Goal: Navigation & Orientation: Find specific page/section

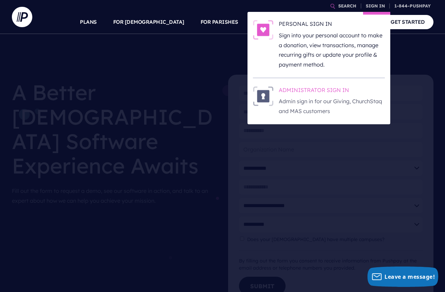
click at [342, 93] on h6 "ADMINISTRATOR SIGN IN" at bounding box center [331, 91] width 106 height 10
click at [331, 88] on h6 "ADMINISTRATOR SIGN IN" at bounding box center [331, 91] width 106 height 10
click at [265, 93] on img at bounding box center [263, 96] width 20 height 20
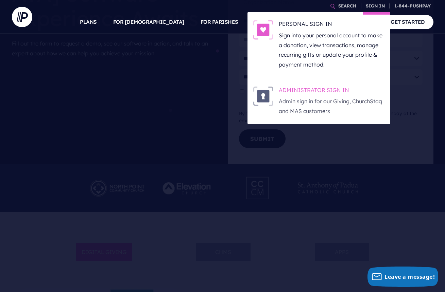
scroll to position [200, 0]
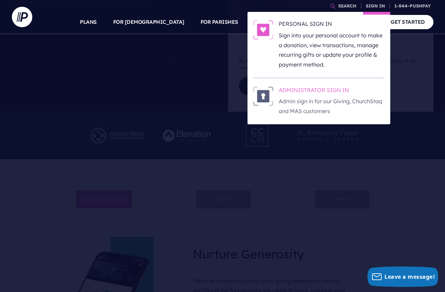
click at [297, 88] on h6 "ADMINISTRATOR SIGN IN" at bounding box center [331, 91] width 106 height 10
click at [371, 6] on link "SIGN IN" at bounding box center [375, 6] width 24 height 12
click at [358, 36] on p "Sign into your personal account to make a donation, view transactions, manage r…" at bounding box center [331, 50] width 106 height 39
click at [359, 35] on p "Sign into your personal account to make a donation, view transactions, manage r…" at bounding box center [331, 50] width 106 height 39
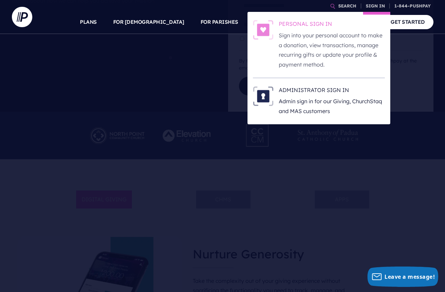
click at [359, 35] on p "Sign into your personal account to make a donation, view transactions, manage r…" at bounding box center [331, 50] width 106 height 39
click at [302, 88] on h6 "ADMINISTRATOR SIGN IN" at bounding box center [331, 91] width 106 height 10
click at [302, 87] on h6 "ADMINISTRATOR SIGN IN" at bounding box center [331, 91] width 106 height 10
